Goal: Transaction & Acquisition: Download file/media

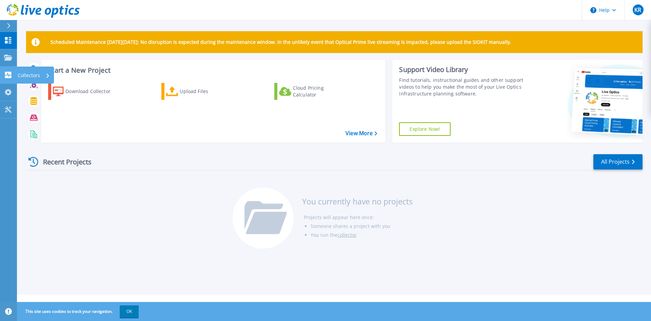
click at [34, 77] on p "Collectors" at bounding box center [29, 75] width 22 height 18
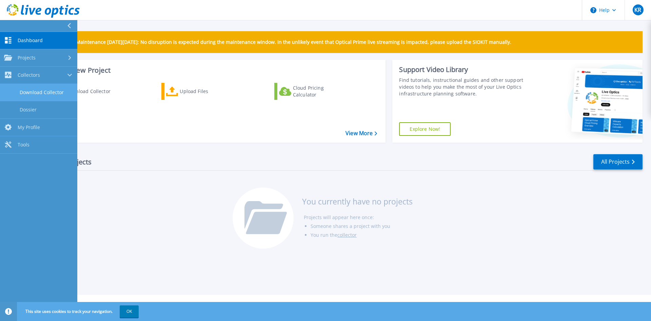
click at [43, 88] on link "Download Collector" at bounding box center [38, 92] width 77 height 17
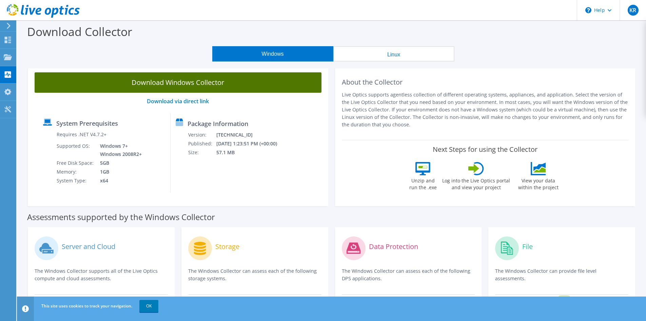
click at [188, 85] on link "Download Windows Collector" at bounding box center [178, 82] width 287 height 20
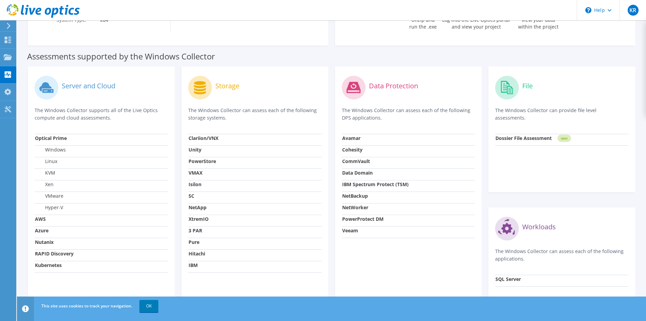
scroll to position [170, 0]
